Goal: Use online tool/utility

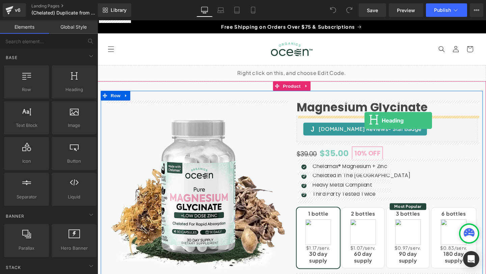
drag, startPoint x: 153, startPoint y: 94, endPoint x: 378, endPoint y: 125, distance: 227.5
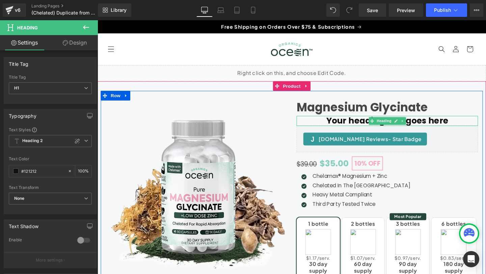
click at [369, 129] on h1 "Your heading text goes here" at bounding box center [402, 126] width 191 height 10
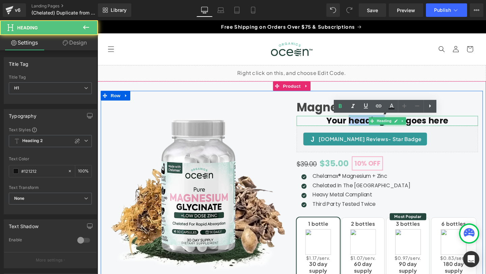
click at [369, 129] on h1 "Your heading text goes here" at bounding box center [402, 126] width 191 height 10
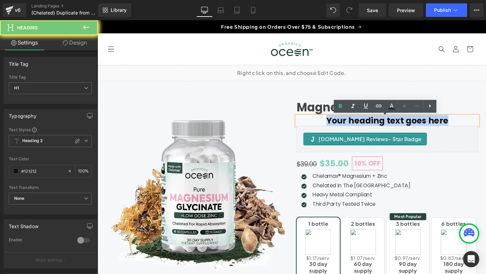
click at [369, 129] on h1 "Your heading text goes here" at bounding box center [402, 126] width 191 height 10
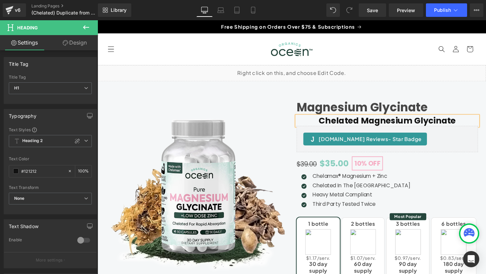
click at [477, 114] on h3 "Magnesium Glycinate" at bounding box center [402, 113] width 191 height 16
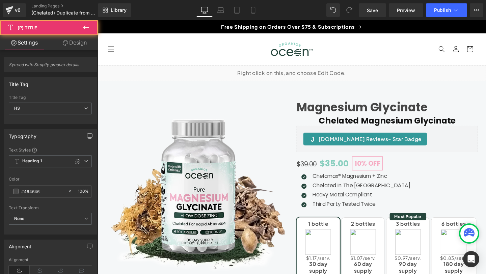
click at [97, 20] on div at bounding box center [97, 20] width 0 height 0
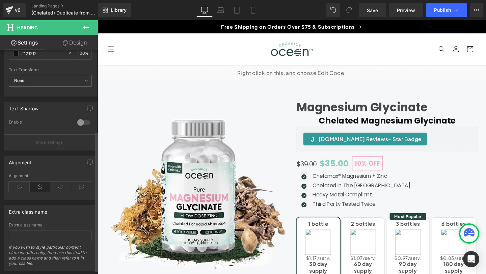
scroll to position [134, 0]
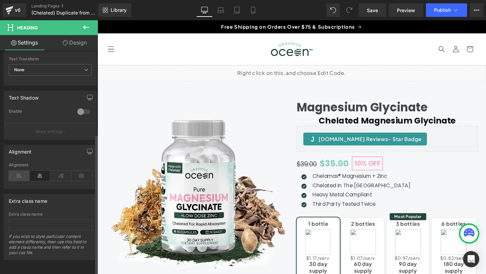
click at [15, 175] on icon at bounding box center [19, 176] width 21 height 10
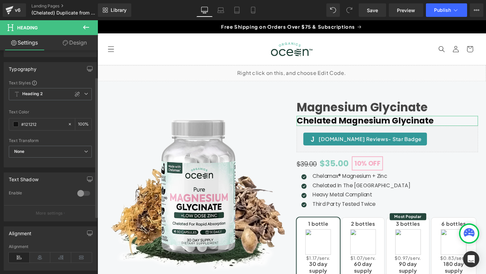
scroll to position [37, 0]
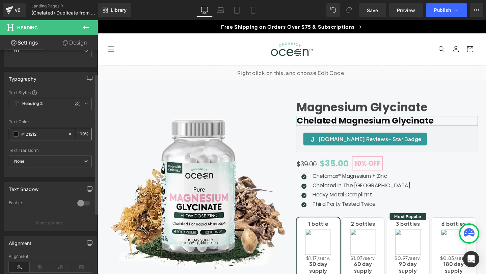
click at [17, 136] on span at bounding box center [15, 133] width 5 height 5
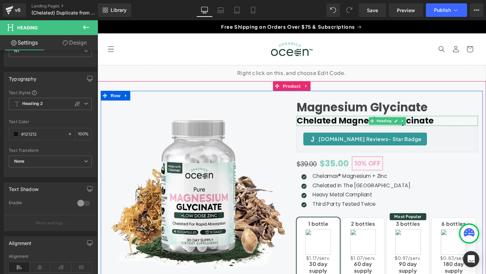
click at [384, 121] on h1 "Chelated Magnesium Glycinate" at bounding box center [402, 126] width 191 height 10
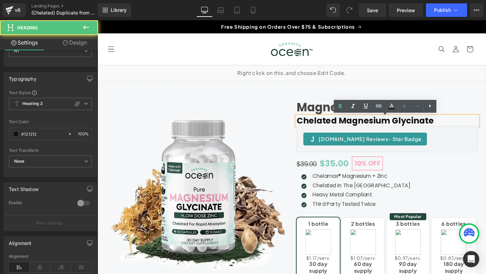
click at [370, 125] on h1 "Chelated Magnesium Glycinate" at bounding box center [402, 126] width 191 height 10
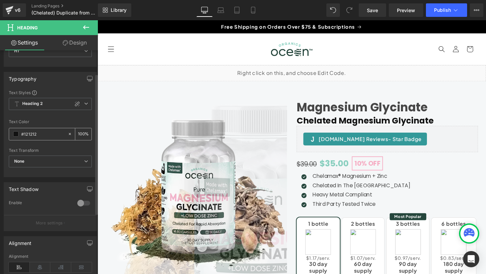
click at [55, 135] on input "#121212" at bounding box center [42, 133] width 43 height 7
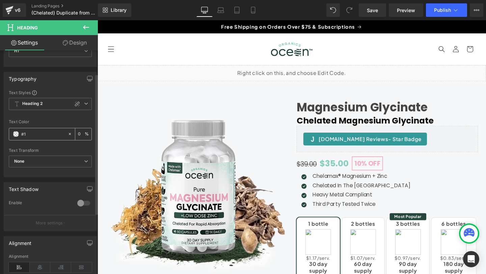
type input "#"
paste input "#464646"
type input "#464646"
click at [61, 127] on div "Text Color #464646 100 %" at bounding box center [50, 133] width 83 height 29
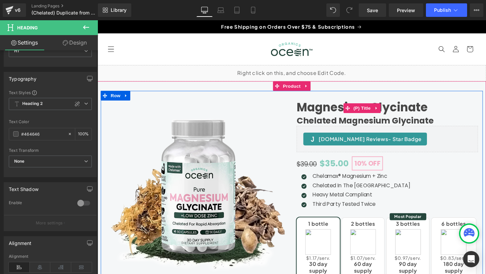
click at [335, 110] on link "Magnesium Glycinate" at bounding box center [376, 112] width 138 height 15
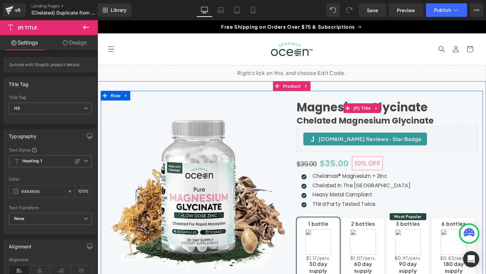
click at [329, 112] on link "Magnesium Glycinate" at bounding box center [376, 112] width 138 height 15
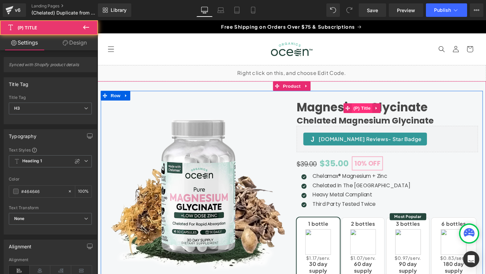
click at [376, 114] on span "(P) Title" at bounding box center [376, 113] width 22 height 10
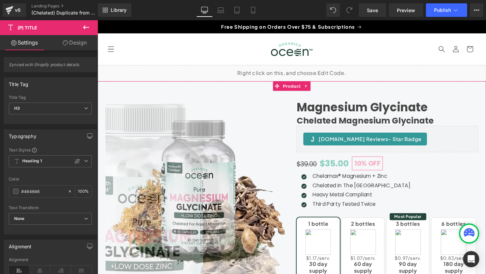
click at [326, 123] on h1 "Chelated Magnesium Glycinate" at bounding box center [402, 126] width 191 height 10
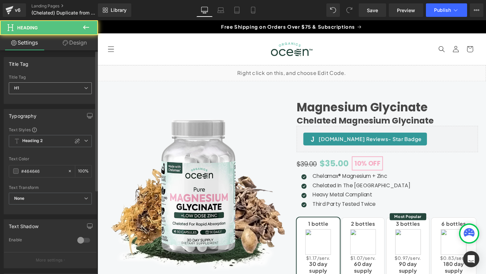
click at [32, 88] on span "H1" at bounding box center [50, 88] width 83 height 12
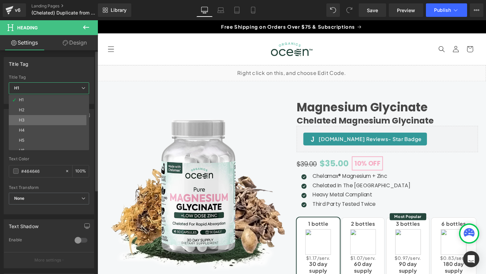
click at [22, 118] on div "H3" at bounding box center [21, 120] width 5 height 5
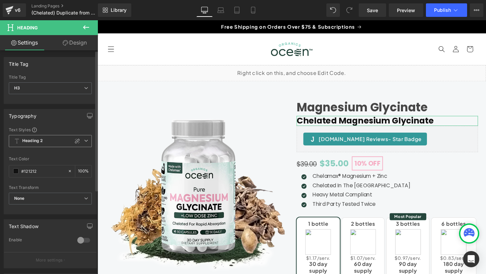
click at [50, 141] on span "Heading 2" at bounding box center [50, 141] width 83 height 12
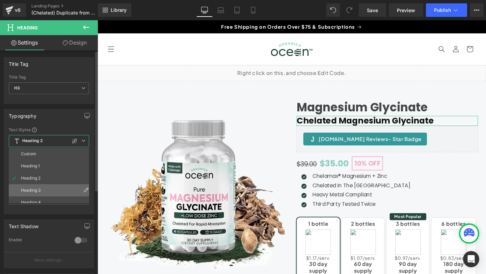
click at [33, 189] on div "Heading 3" at bounding box center [31, 190] width 20 height 5
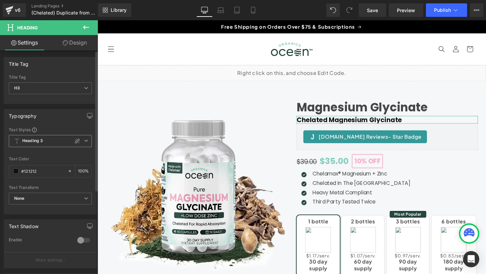
click at [47, 141] on span "Heading 3" at bounding box center [50, 141] width 83 height 12
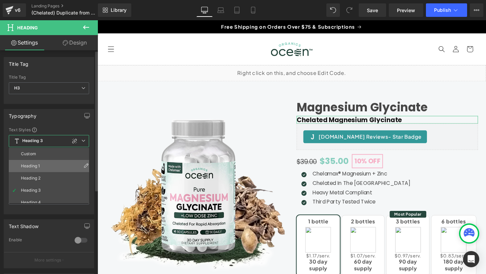
click at [33, 165] on div "Heading 1" at bounding box center [30, 166] width 19 height 5
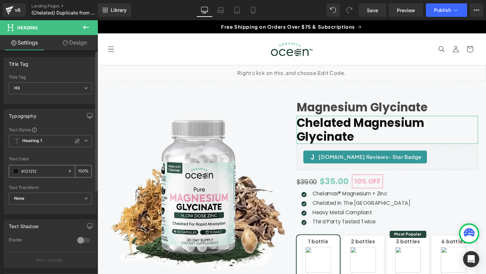
click at [32, 170] on input "#464646" at bounding box center [42, 170] width 43 height 7
paste input "#464646"
click at [32, 170] on input "##464646" at bounding box center [42, 170] width 43 height 7
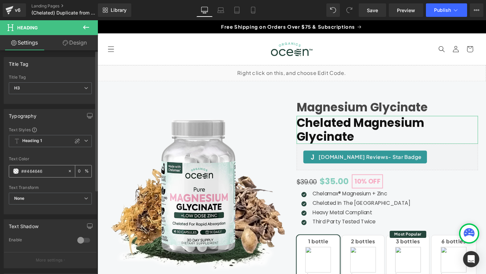
click at [32, 170] on input "##464646" at bounding box center [42, 170] width 43 height 7
paste input "text"
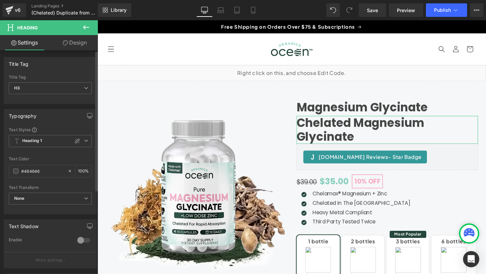
type input "#464646"
click at [43, 162] on div "Text Color #464646 100 %" at bounding box center [50, 171] width 83 height 29
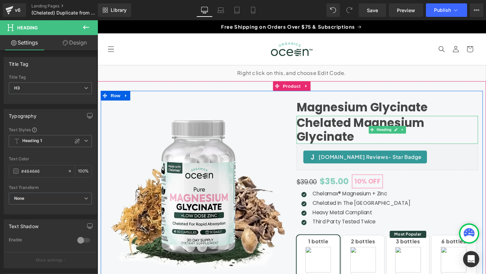
click at [343, 111] on link "Magnesium Glycinate" at bounding box center [376, 112] width 138 height 15
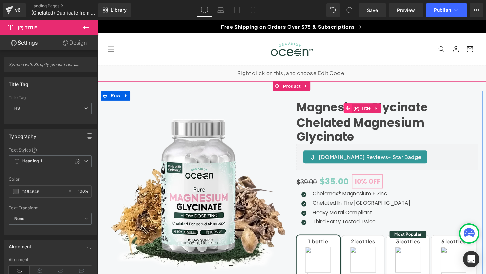
click at [359, 111] on icon at bounding box center [360, 112] width 5 height 5
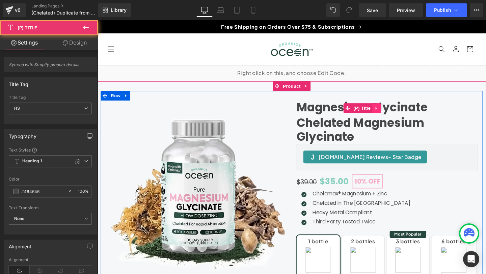
click at [388, 111] on icon at bounding box center [390, 112] width 5 height 5
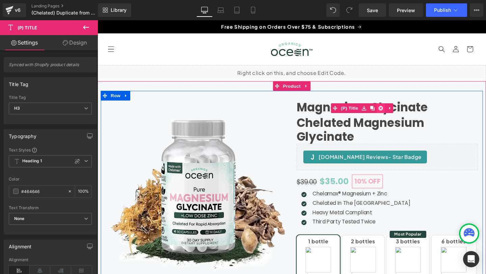
click at [394, 113] on icon at bounding box center [395, 112] width 5 height 5
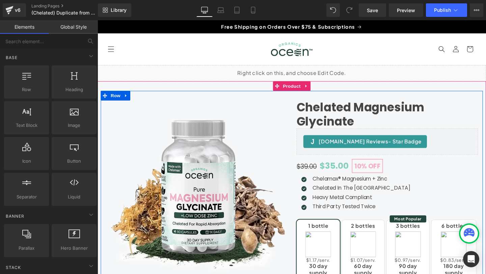
click at [367, 114] on h3 "Chelated Magnesium Glycinate" at bounding box center [402, 119] width 191 height 29
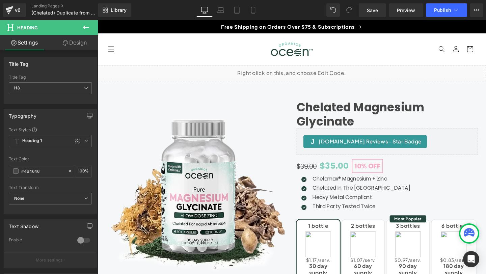
click at [73, 40] on link "Design" at bounding box center [74, 42] width 49 height 15
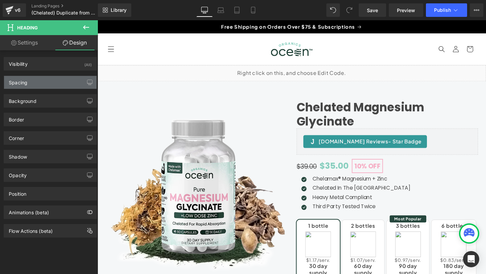
click at [52, 81] on div "Spacing" at bounding box center [50, 82] width 92 height 13
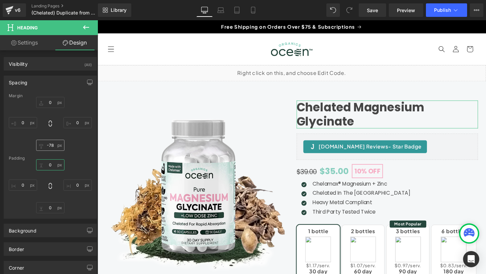
click at [50, 170] on input "0" at bounding box center [50, 164] width 28 height 11
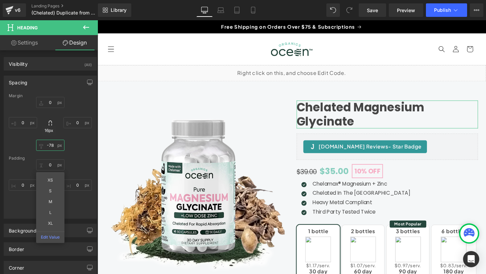
click at [54, 144] on input "0" at bounding box center [50, 145] width 28 height 11
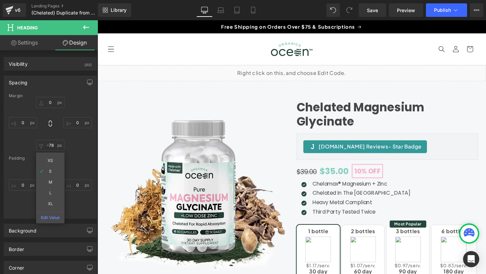
click at [391, 54] on header "Shop All Products Bundles Bundles Build A Bundle Mood Boost Sleep Wild Sea [PER…" at bounding box center [301, 50] width 408 height 33
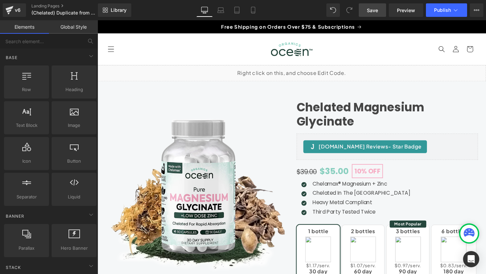
click at [370, 11] on span "Save" at bounding box center [372, 10] width 11 height 7
